Goal: Find specific page/section: Find specific page/section

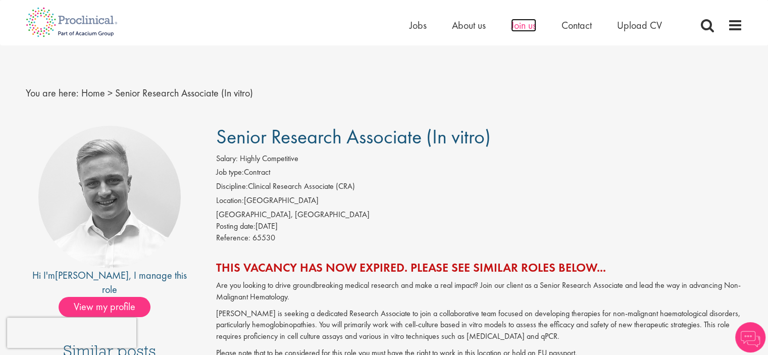
click at [530, 28] on span "Join us" at bounding box center [523, 25] width 25 height 13
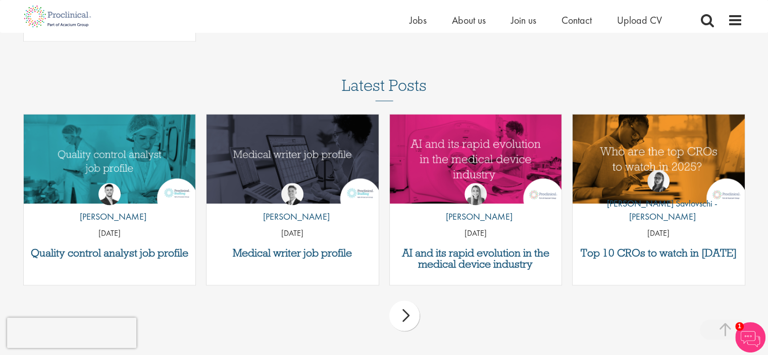
scroll to position [1515, 0]
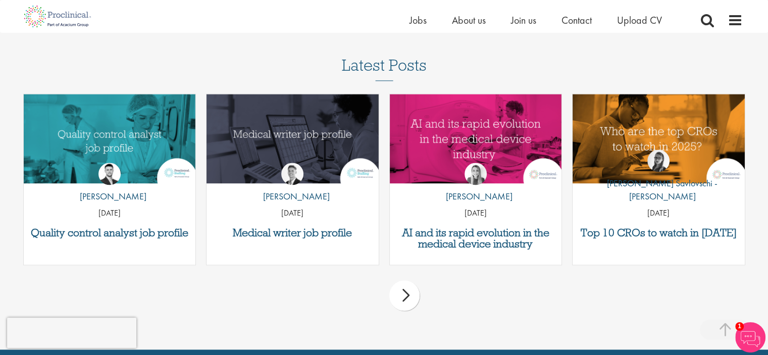
click at [408, 299] on div "next" at bounding box center [404, 295] width 30 height 30
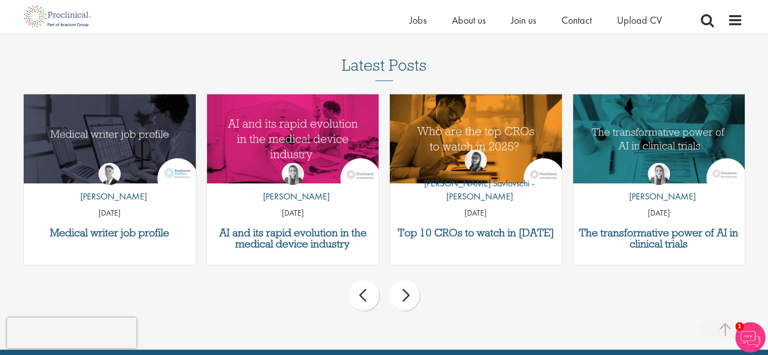
click at [408, 299] on div "next" at bounding box center [404, 295] width 30 height 30
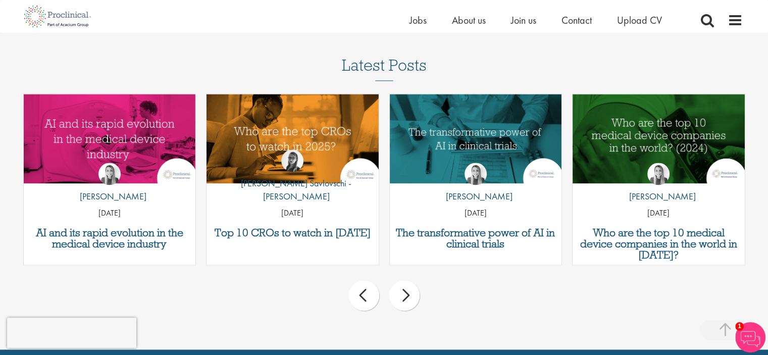
click at [408, 299] on div "next" at bounding box center [404, 295] width 30 height 30
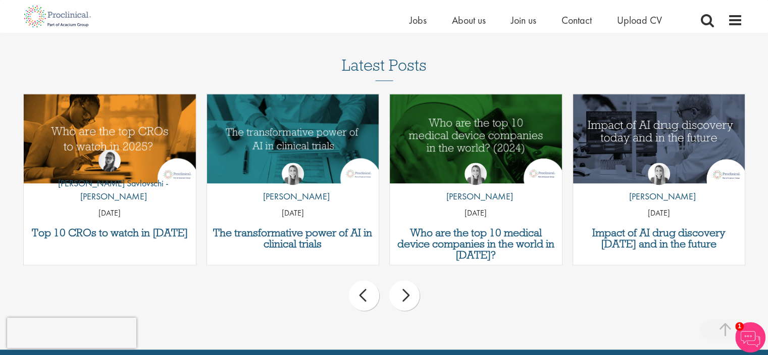
click at [408, 299] on div "next" at bounding box center [404, 295] width 30 height 30
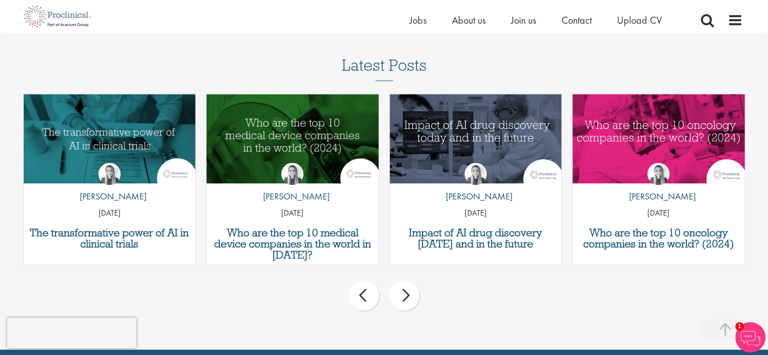
click at [408, 299] on div "next" at bounding box center [404, 295] width 30 height 30
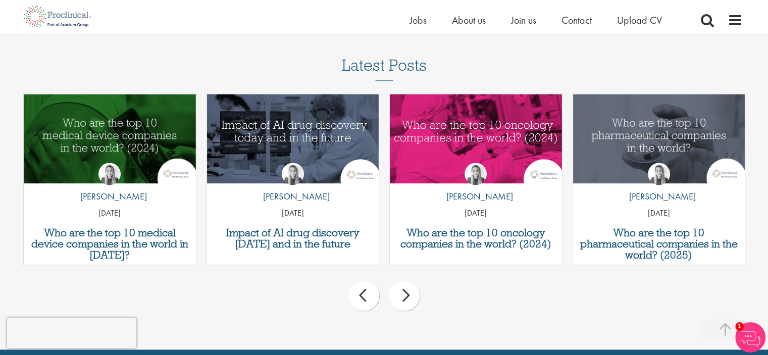
click at [408, 299] on div "next" at bounding box center [404, 295] width 30 height 30
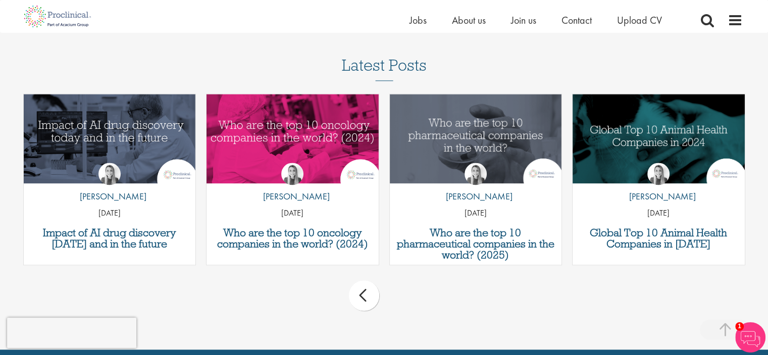
click at [408, 299] on div "prev next" at bounding box center [384, 297] width 732 height 44
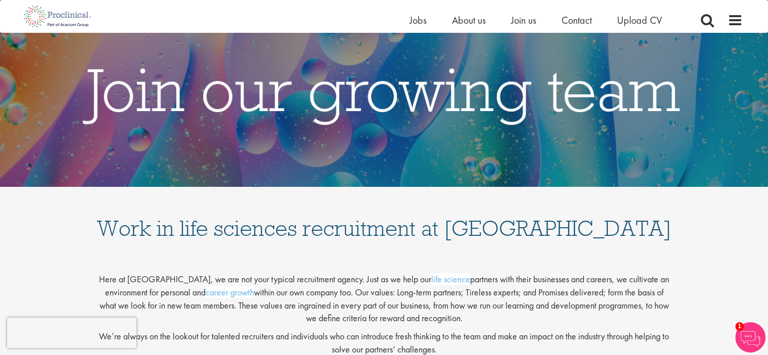
scroll to position [0, 0]
